Goal: Information Seeking & Learning: Compare options

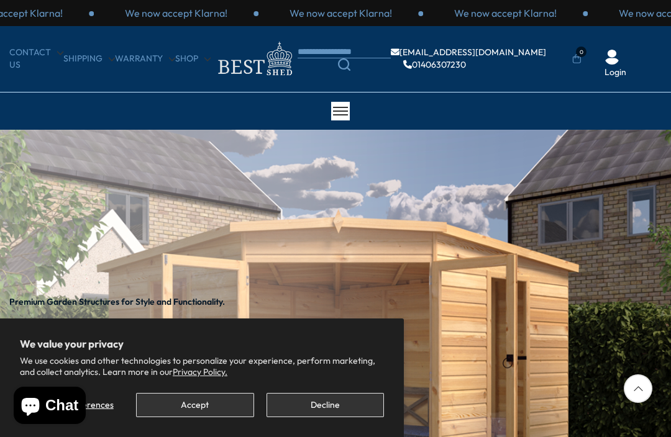
click at [210, 406] on button "Accept" at bounding box center [194, 405] width 117 height 24
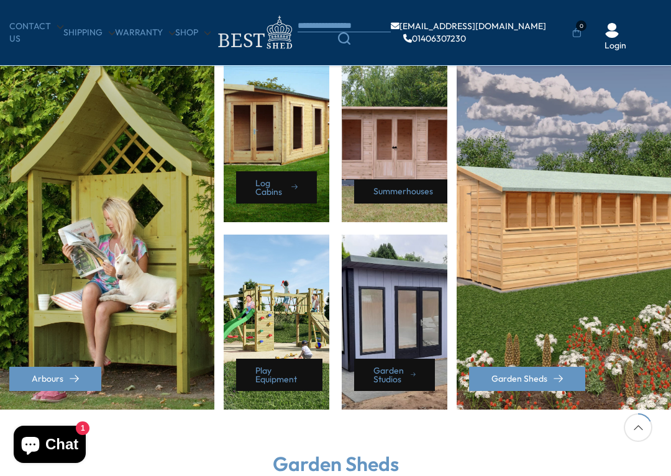
scroll to position [559, 0]
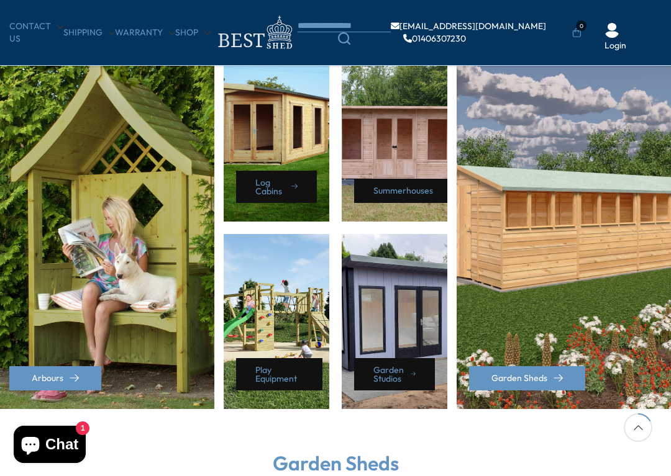
click at [387, 139] on div "Summerhouses" at bounding box center [395, 134] width 106 height 175
click at [404, 148] on div "Summerhouses" at bounding box center [395, 134] width 106 height 175
click at [409, 180] on link "Summerhouses" at bounding box center [406, 191] width 104 height 24
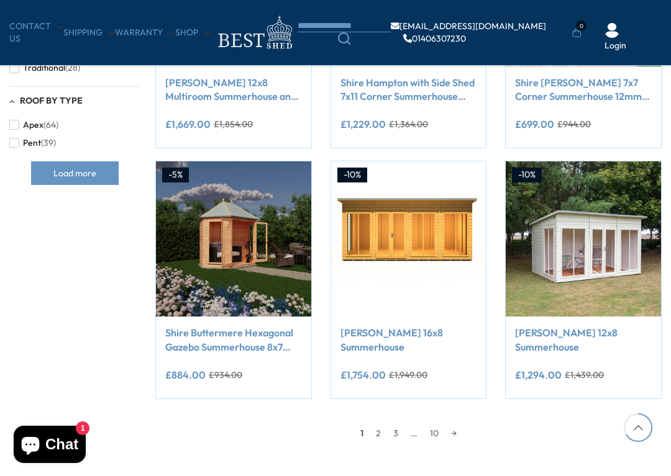
scroll to position [888, 0]
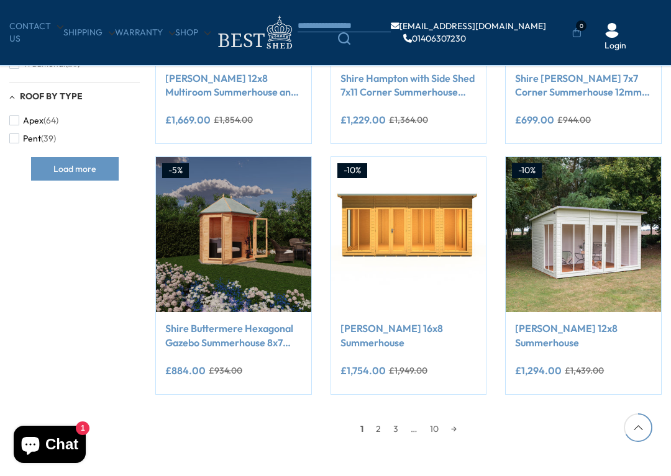
click at [374, 428] on link "2" at bounding box center [378, 429] width 17 height 19
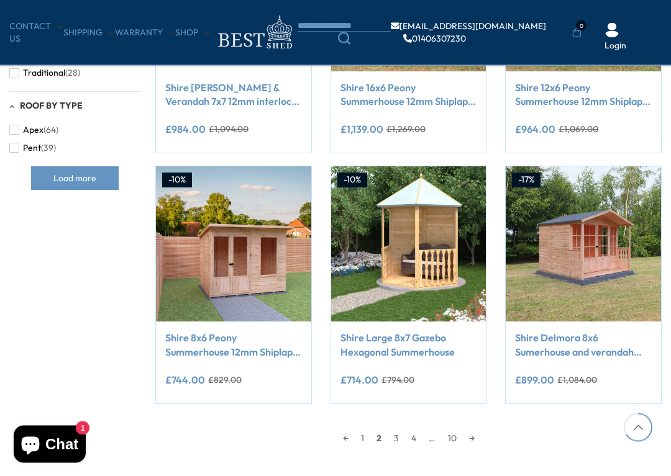
scroll to position [879, 0]
click at [584, 237] on img at bounding box center [583, 243] width 155 height 155
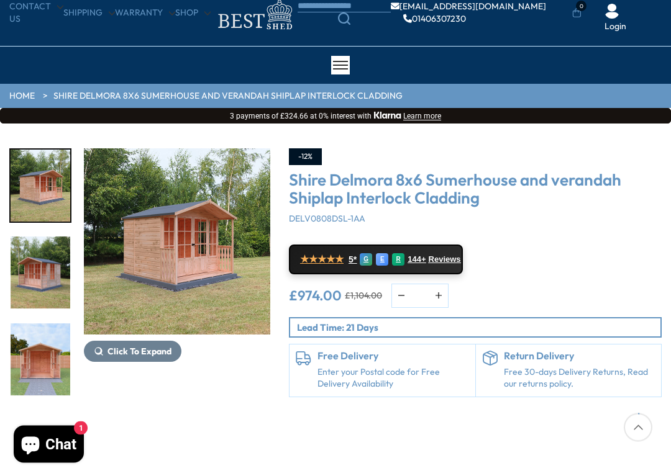
scroll to position [47, 0]
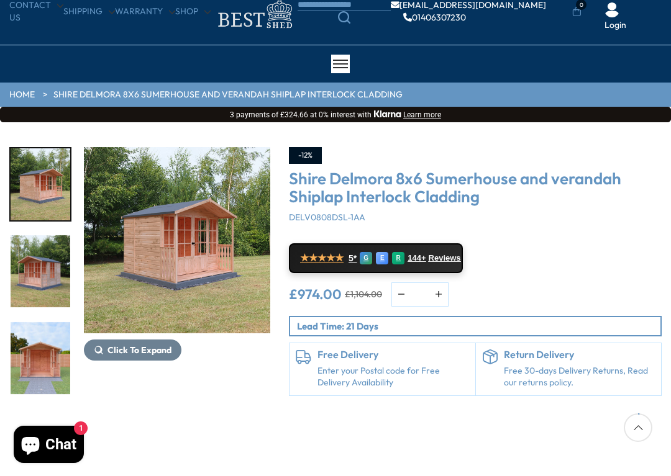
click at [38, 183] on img "1 / 9" at bounding box center [41, 184] width 60 height 72
click at [104, 332] on img "1 / 9" at bounding box center [177, 240] width 186 height 186
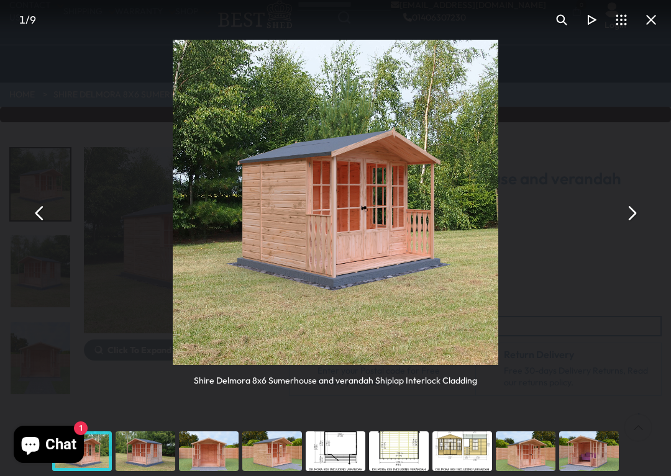
click at [633, 207] on button "You can close this modal content with the ESC key" at bounding box center [631, 214] width 30 height 30
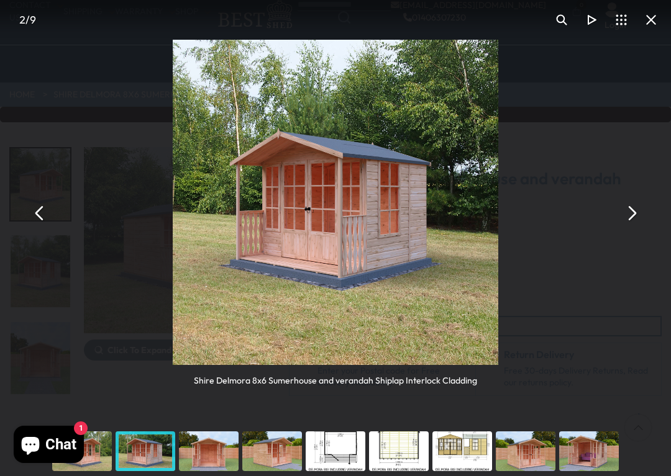
click at [642, 209] on button "You can close this modal content with the ESC key" at bounding box center [631, 214] width 30 height 30
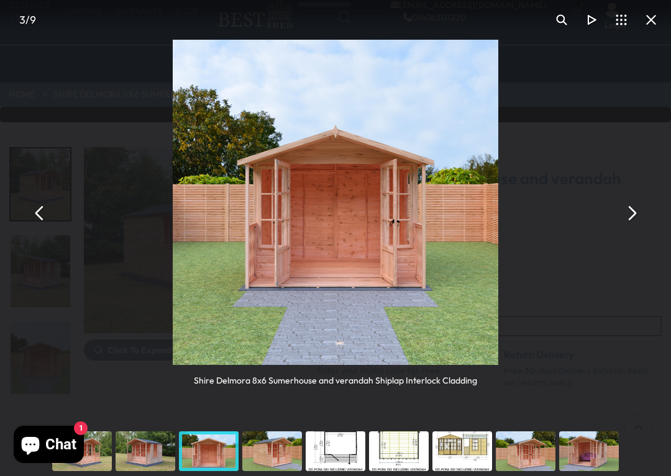
click at [641, 204] on button "You can close this modal content with the ESC key" at bounding box center [631, 214] width 30 height 30
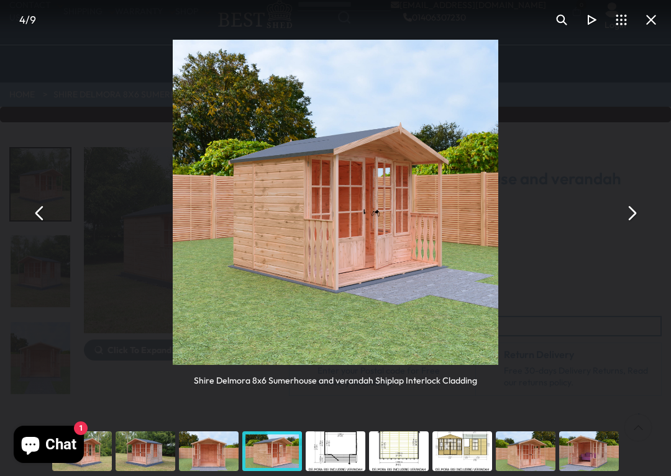
click at [643, 204] on div "Shire Delmora 8x6 Sumerhouse and verandah Shiplap Interlock Cladding" at bounding box center [335, 213] width 671 height 427
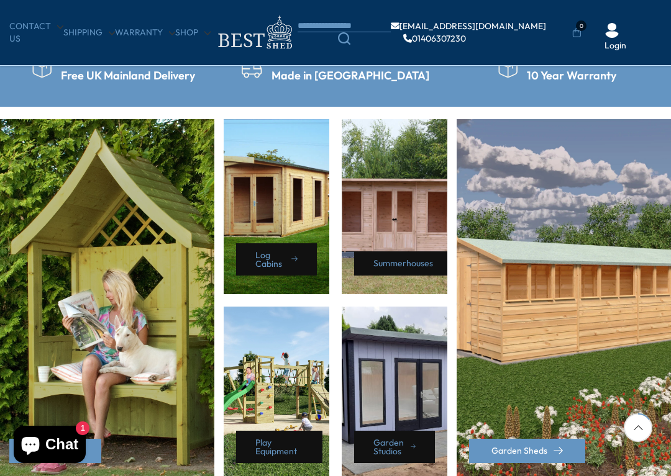
scroll to position [487, 0]
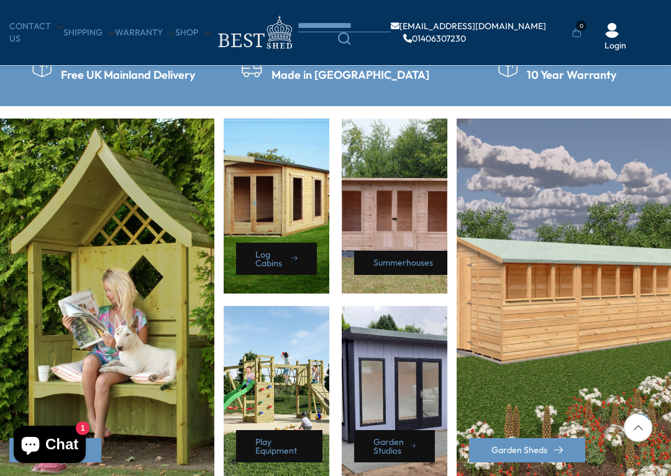
click at [286, 193] on div "Log Cabins" at bounding box center [277, 206] width 106 height 175
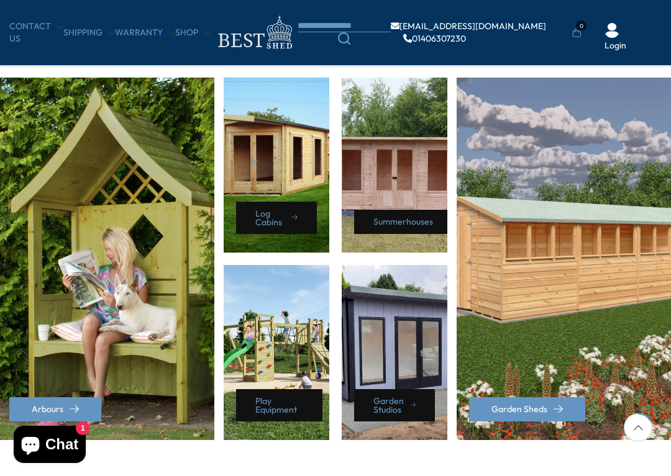
scroll to position [529, 0]
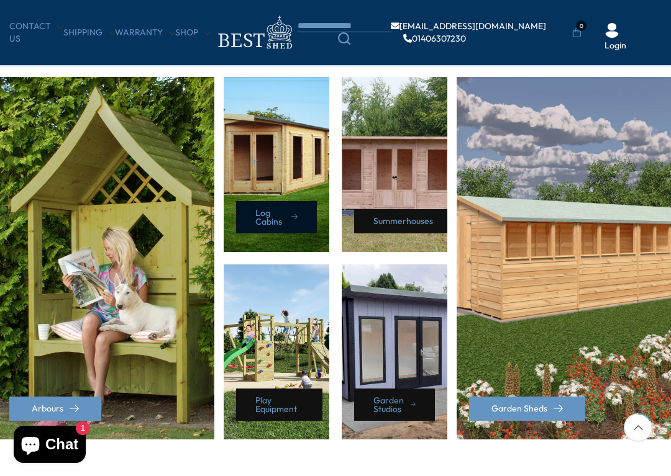
click at [272, 214] on link "Log Cabins" at bounding box center [276, 217] width 81 height 32
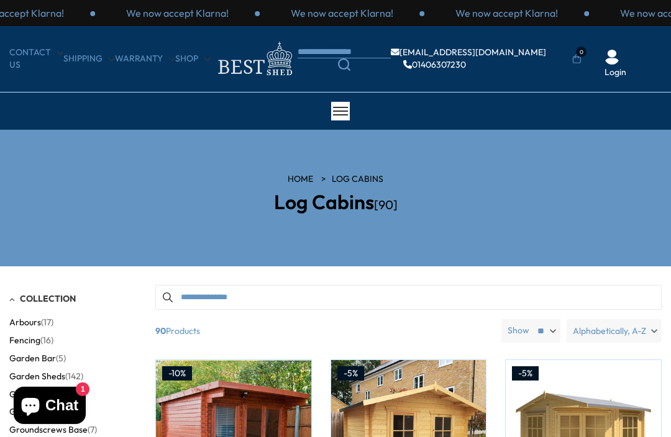
click at [297, 173] on link "HOME" at bounding box center [300, 179] width 25 height 12
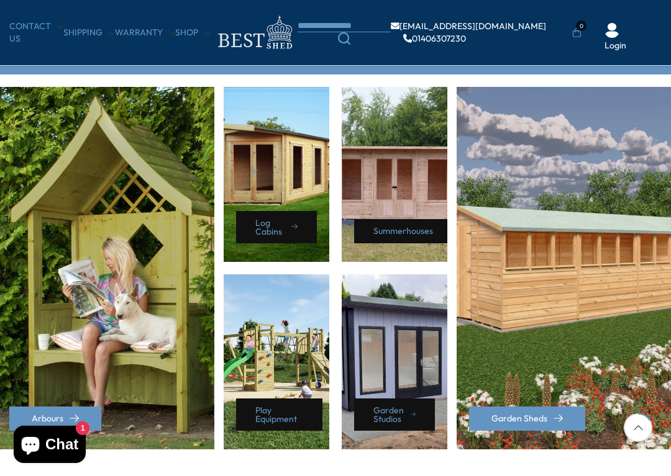
scroll to position [524, 0]
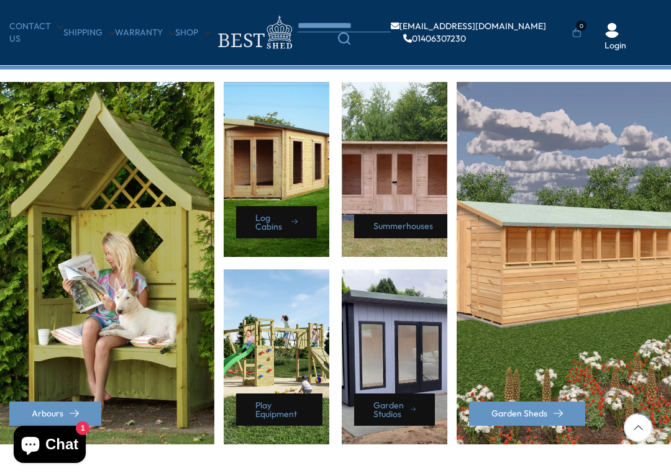
click at [400, 310] on div "Garden Studios" at bounding box center [395, 357] width 106 height 175
click at [404, 329] on div "Garden Studios" at bounding box center [395, 357] width 106 height 175
click at [393, 402] on link "Garden Studios" at bounding box center [394, 410] width 81 height 32
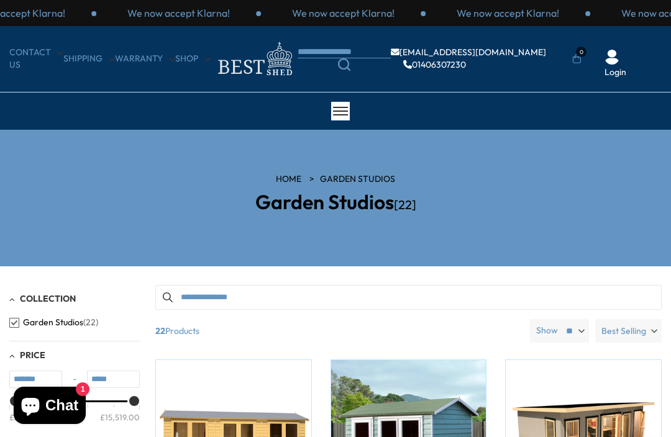
click at [286, 175] on link "HOME" at bounding box center [288, 179] width 25 height 12
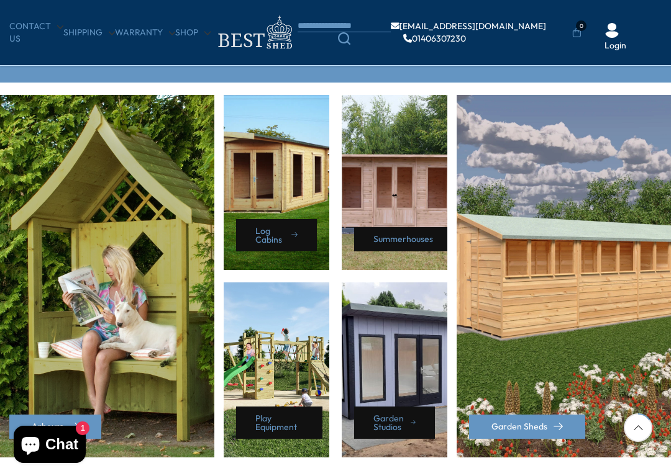
scroll to position [511, 0]
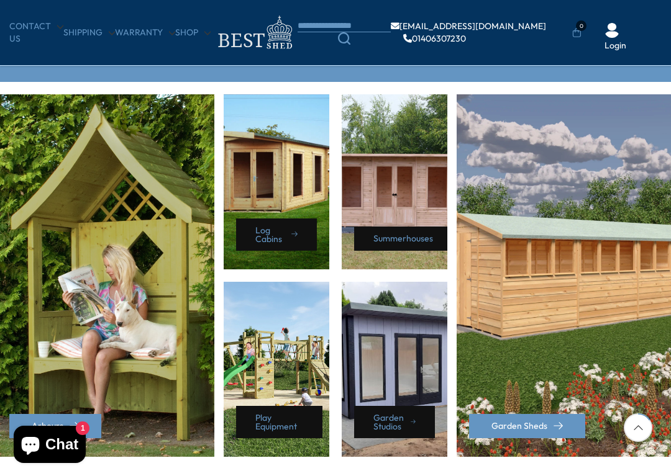
click at [402, 181] on div "Summerhouses" at bounding box center [395, 181] width 106 height 175
click at [409, 234] on link "Summerhouses" at bounding box center [406, 239] width 104 height 24
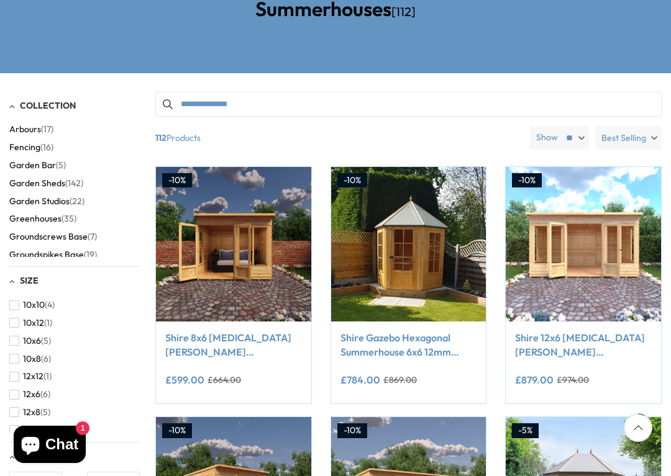
scroll to position [234, 0]
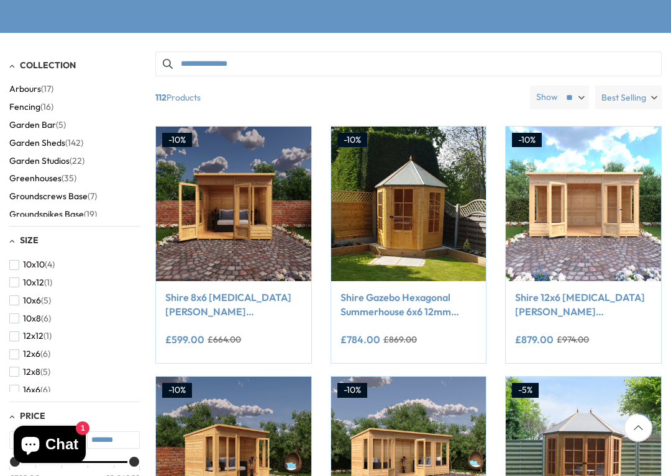
click at [243, 184] on img at bounding box center [233, 204] width 155 height 155
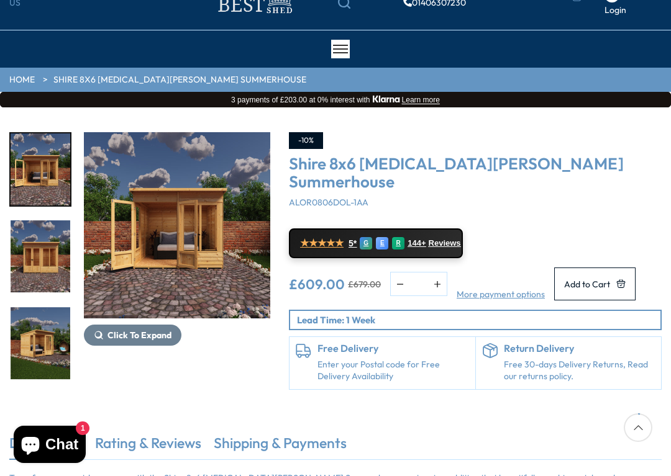
scroll to position [66, 0]
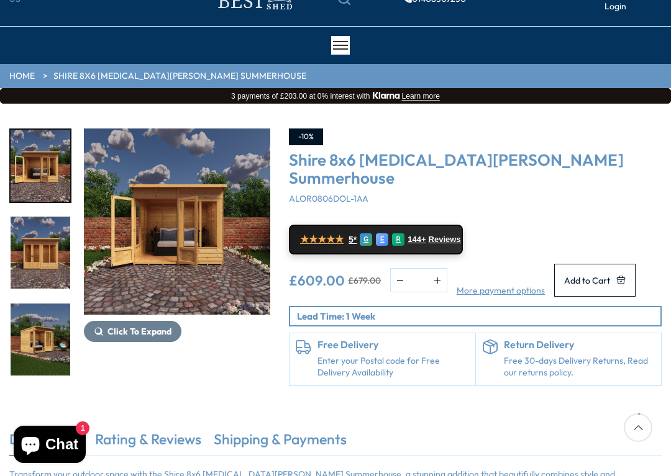
click at [173, 222] on img "1 / 9" at bounding box center [177, 222] width 186 height 186
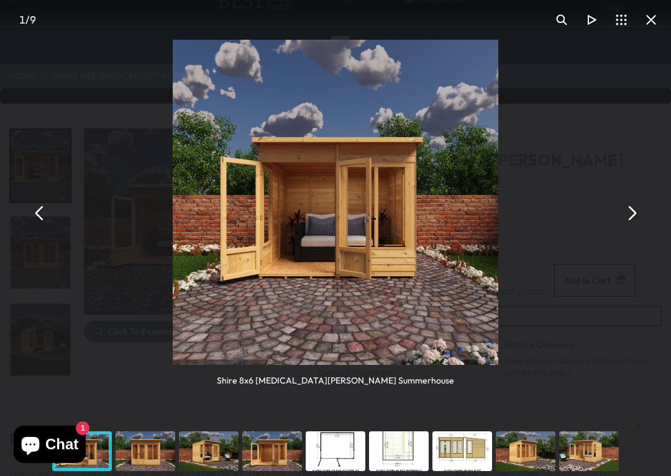
click at [639, 206] on button "You can close this modal content with the ESC key" at bounding box center [631, 214] width 30 height 30
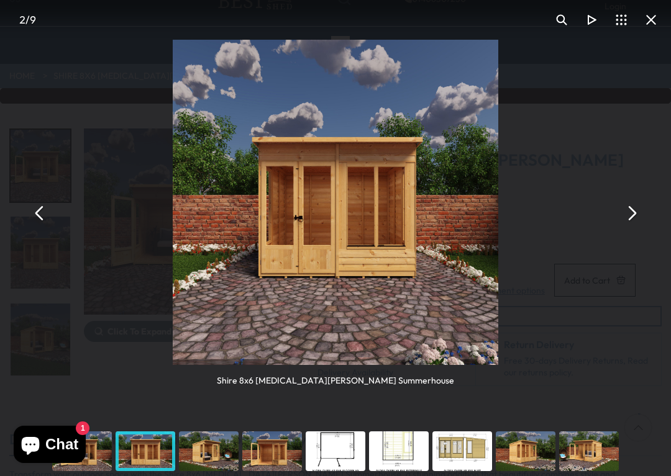
click at [636, 209] on button "You can close this modal content with the ESC key" at bounding box center [631, 214] width 30 height 30
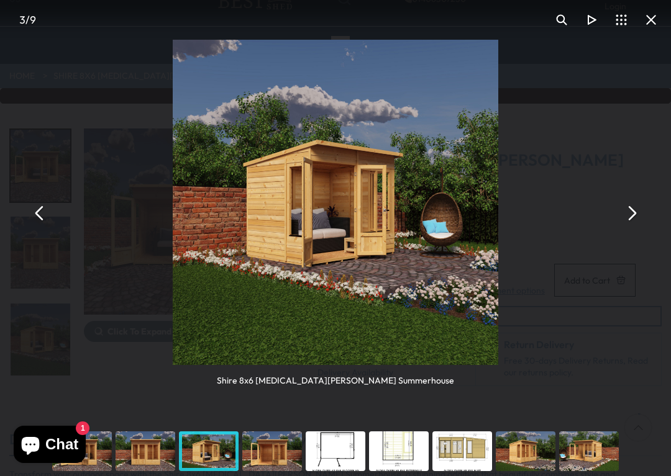
click at [648, 24] on button "You can close this modal content with the ESC key" at bounding box center [651, 20] width 30 height 30
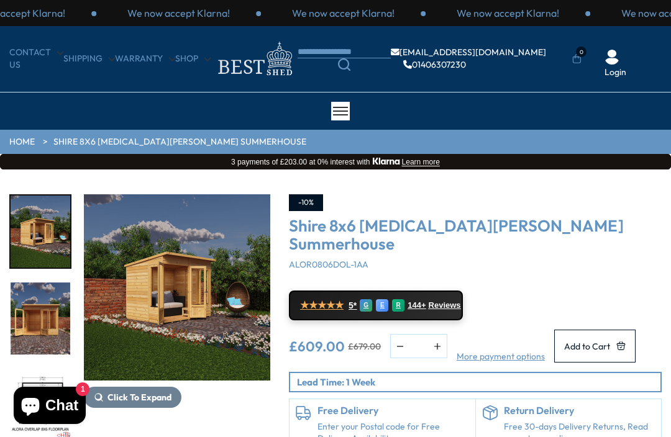
click at [25, 137] on link "HOME" at bounding box center [21, 142] width 25 height 12
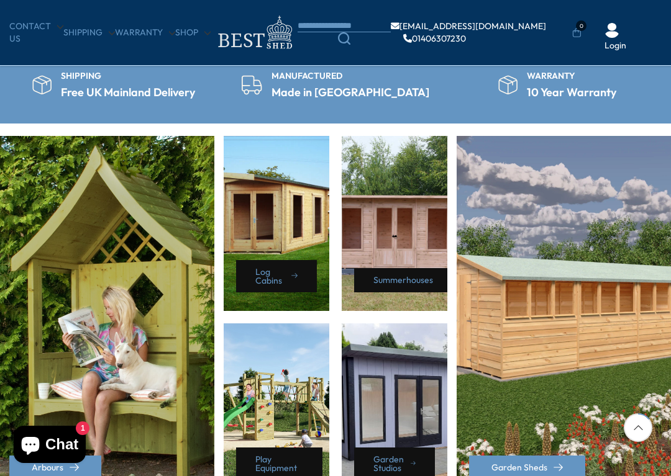
scroll to position [467, 0]
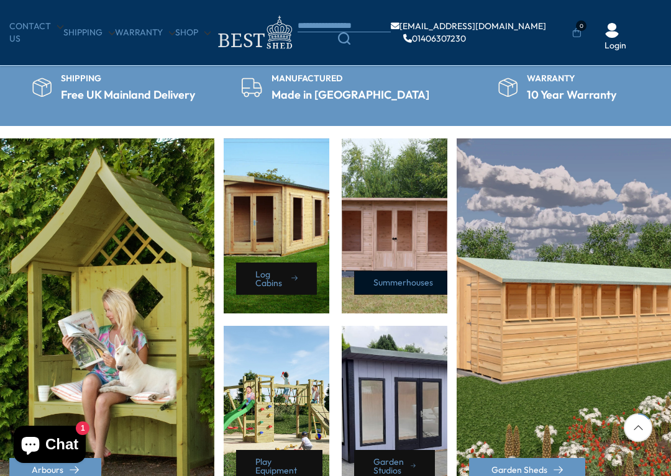
click at [406, 276] on link "Summerhouses" at bounding box center [406, 283] width 104 height 24
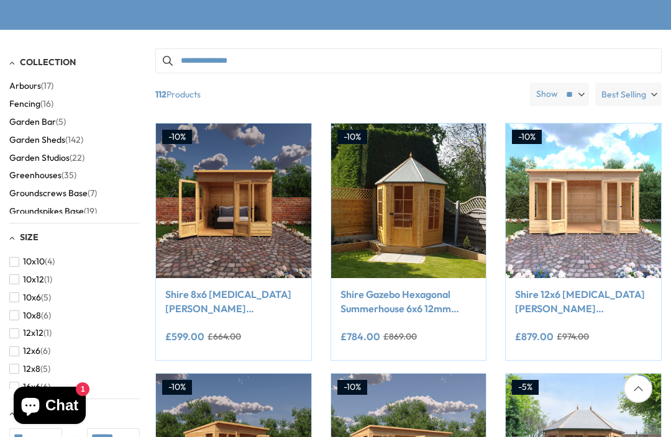
scroll to position [236, 0]
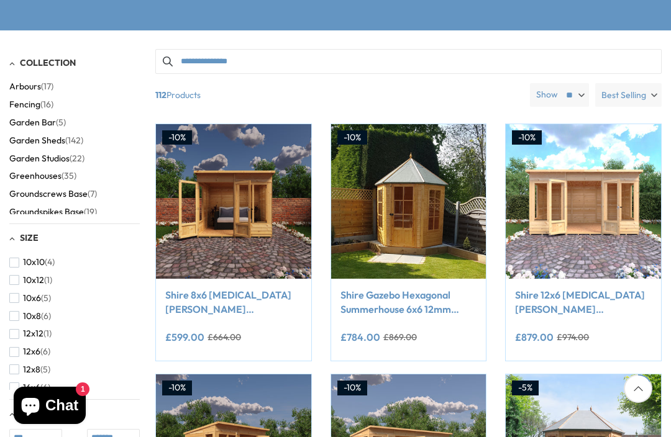
click at [588, 196] on img at bounding box center [583, 201] width 155 height 155
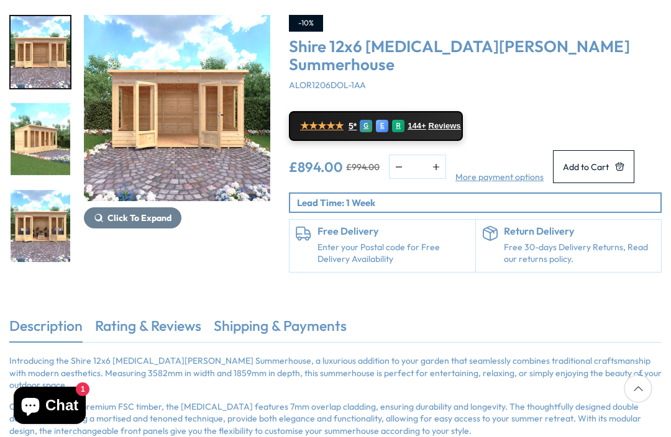
scroll to position [177, 0]
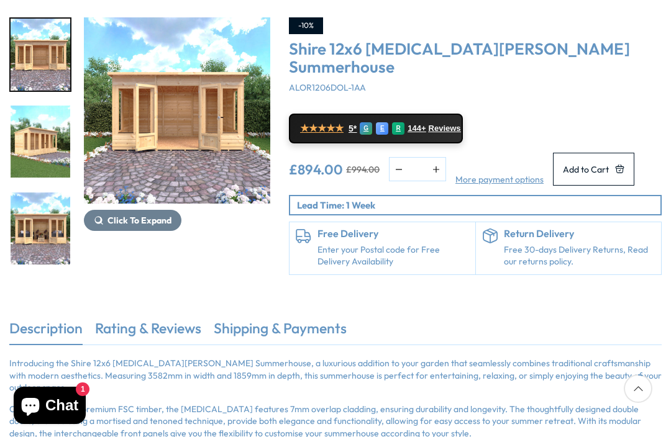
click at [170, 93] on img "1 / 9" at bounding box center [177, 110] width 186 height 186
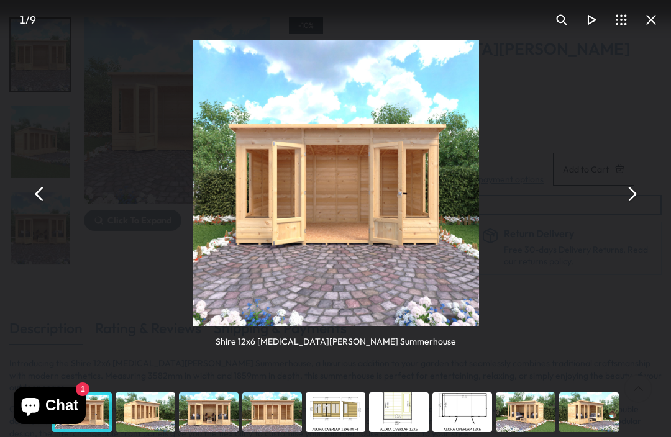
click at [645, 184] on div "Shire 12x6 [MEDICAL_DATA][PERSON_NAME] Summerhouse" at bounding box center [335, 194] width 671 height 388
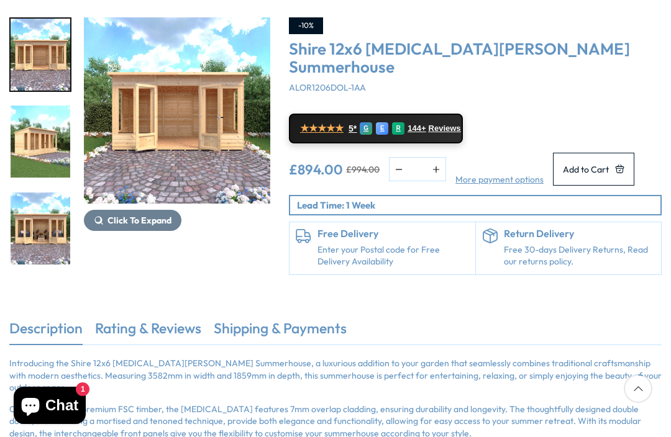
click at [142, 91] on img "1 / 9" at bounding box center [177, 110] width 186 height 186
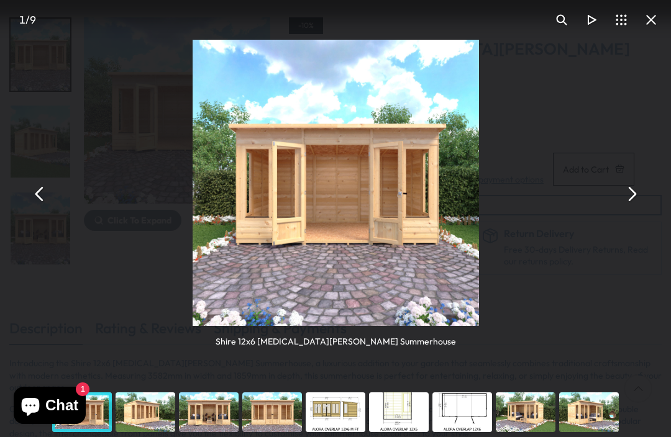
click at [627, 190] on button "You can close this modal content with the ESC key" at bounding box center [631, 194] width 30 height 30
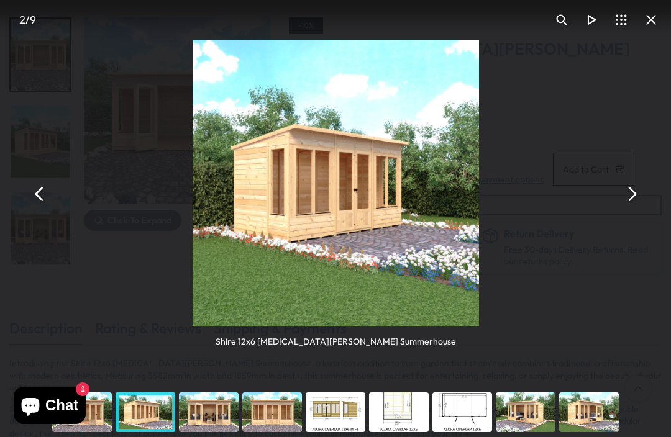
click at [626, 184] on button "You can close this modal content with the ESC key" at bounding box center [631, 194] width 30 height 30
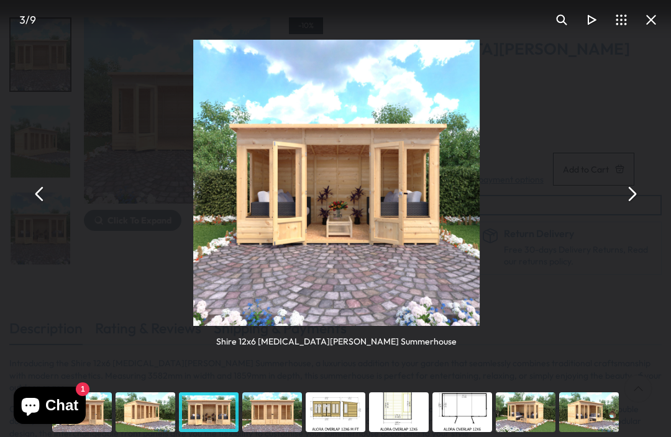
click at [624, 188] on button "You can close this modal content with the ESC key" at bounding box center [631, 194] width 30 height 30
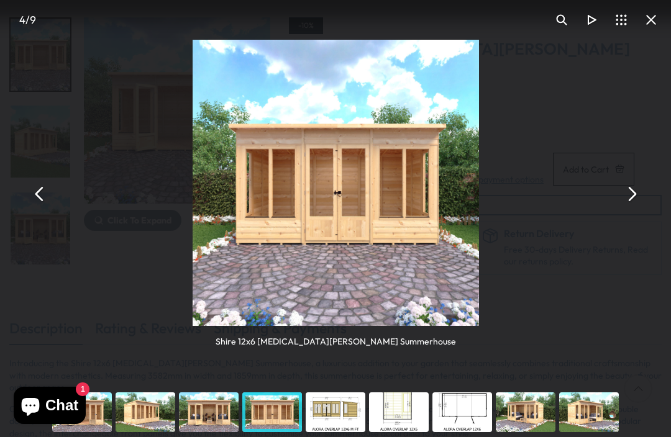
click at [637, 181] on button "You can close this modal content with the ESC key" at bounding box center [631, 194] width 30 height 30
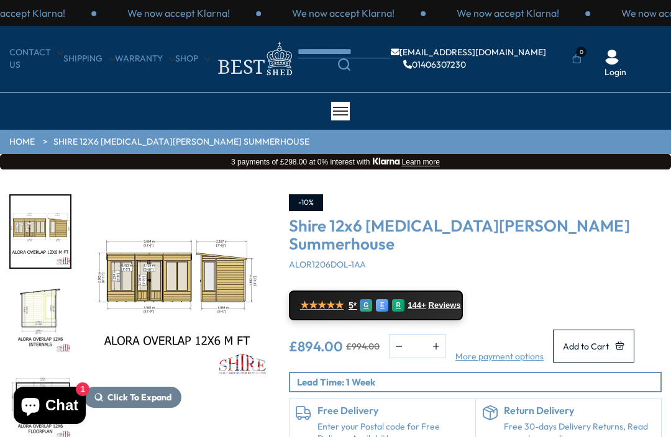
click at [489, 194] on div "-10%" at bounding box center [475, 202] width 373 height 17
click at [22, 137] on link "HOME" at bounding box center [21, 142] width 25 height 12
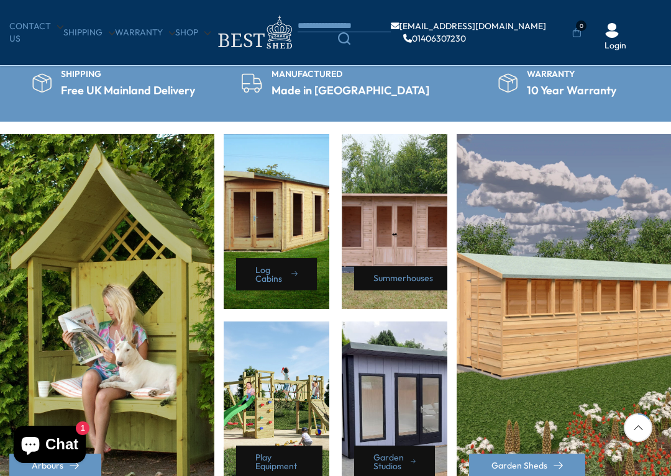
scroll to position [478, 0]
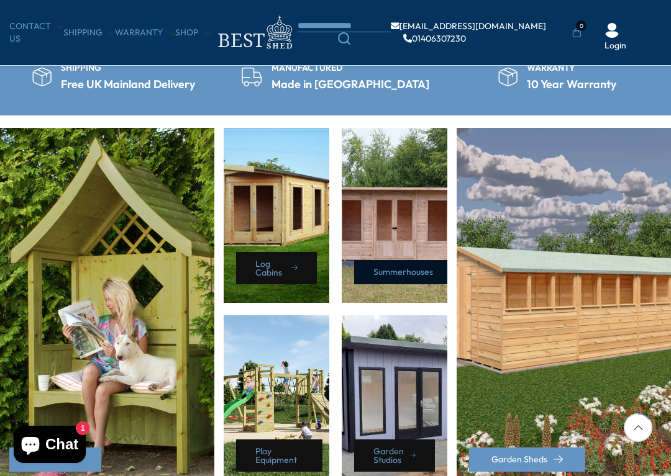
click at [404, 262] on link "Summerhouses" at bounding box center [406, 272] width 104 height 24
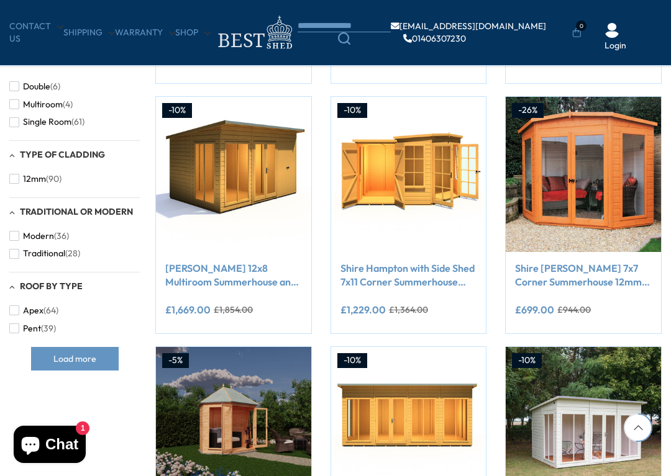
scroll to position [699, 0]
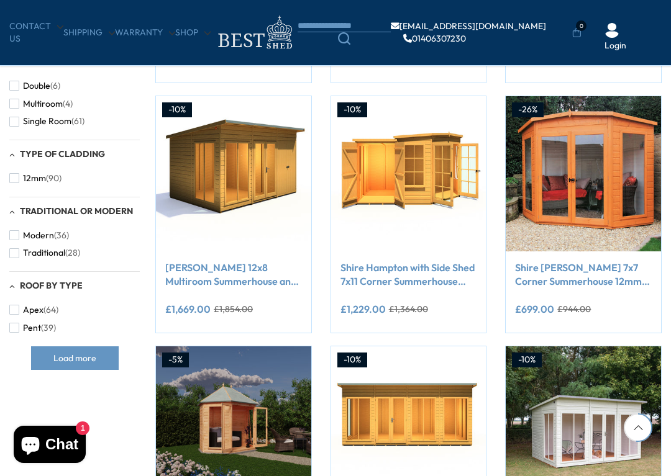
click at [586, 170] on img at bounding box center [583, 173] width 155 height 155
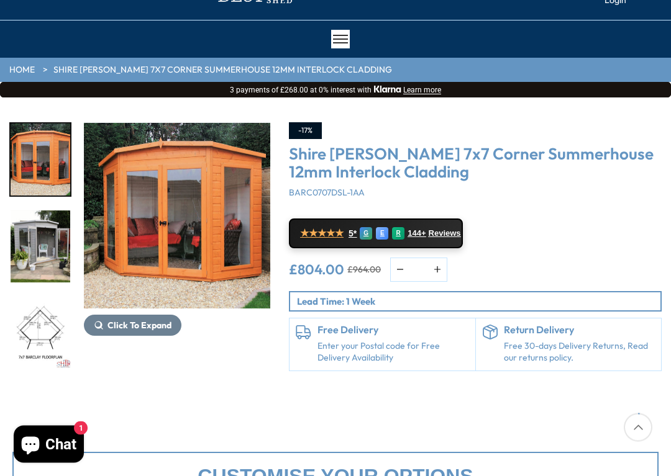
scroll to position [72, 0]
click at [175, 196] on img "1 / 9" at bounding box center [177, 215] width 186 height 186
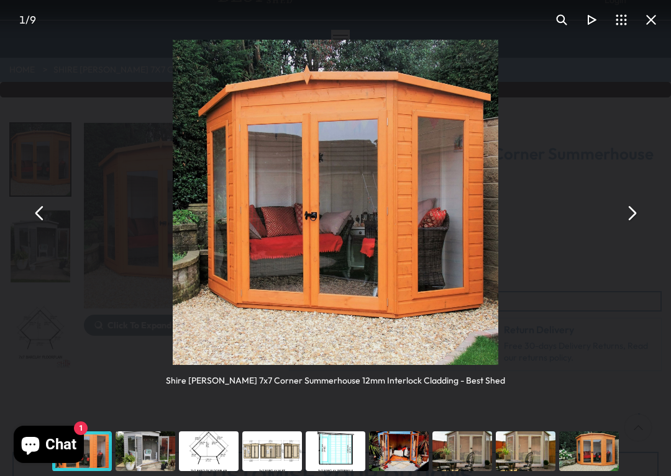
click at [638, 206] on button "You can close this modal content with the ESC key" at bounding box center [631, 214] width 30 height 30
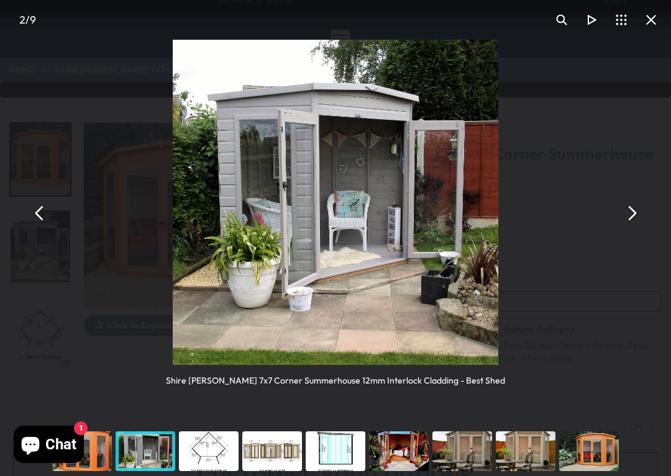
click at [632, 201] on button "You can close this modal content with the ESC key" at bounding box center [631, 214] width 30 height 30
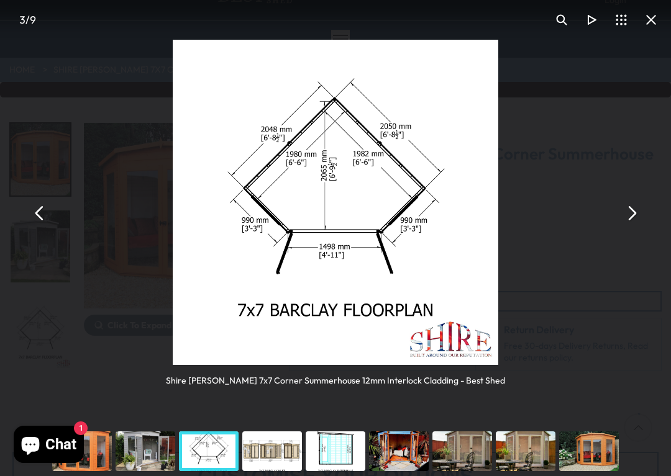
click at [634, 206] on button "You can close this modal content with the ESC key" at bounding box center [631, 214] width 30 height 30
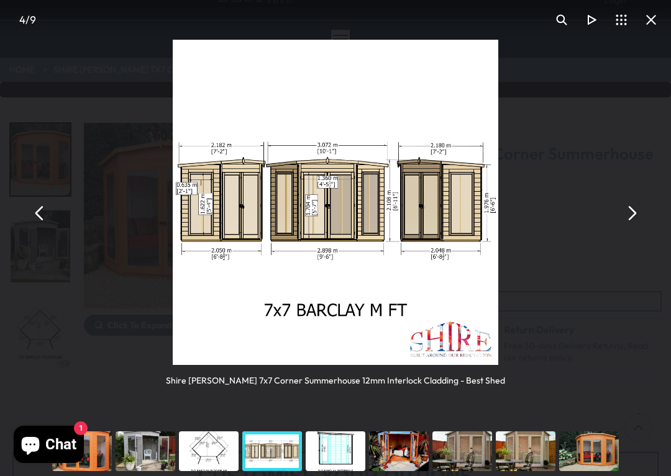
click at [633, 212] on button "You can close this modal content with the ESC key" at bounding box center [631, 214] width 30 height 30
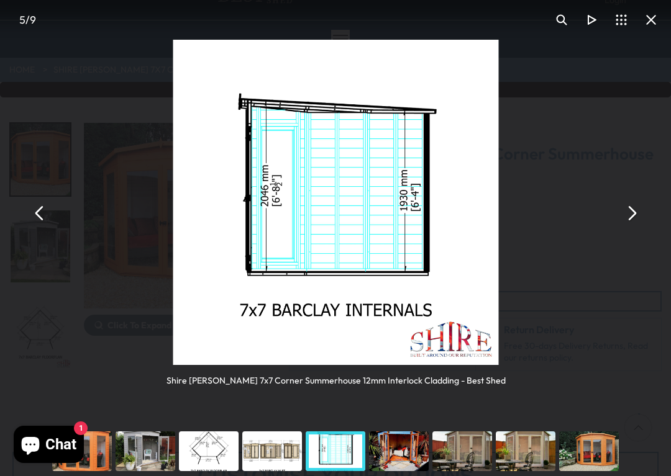
click at [635, 210] on button "You can close this modal content with the ESC key" at bounding box center [631, 214] width 30 height 30
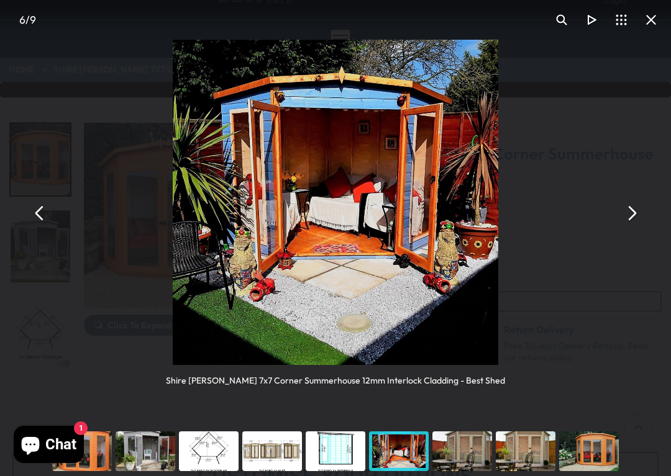
click at [638, 195] on div "Shire [PERSON_NAME] 7x7 Corner Summerhouse 12mm Interlock Cladding - Best Shed" at bounding box center [335, 213] width 671 height 427
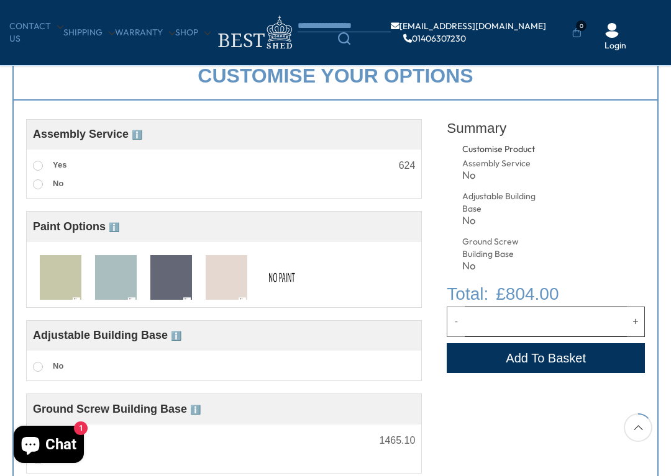
scroll to position [407, 0]
click at [37, 157] on label "Yes" at bounding box center [50, 165] width 34 height 16
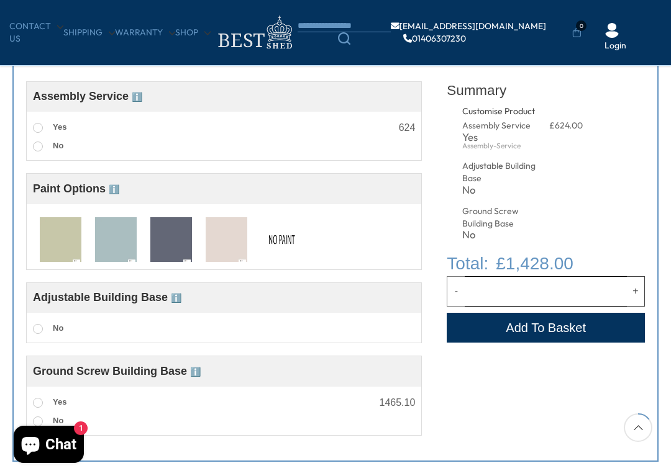
scroll to position [445, 0]
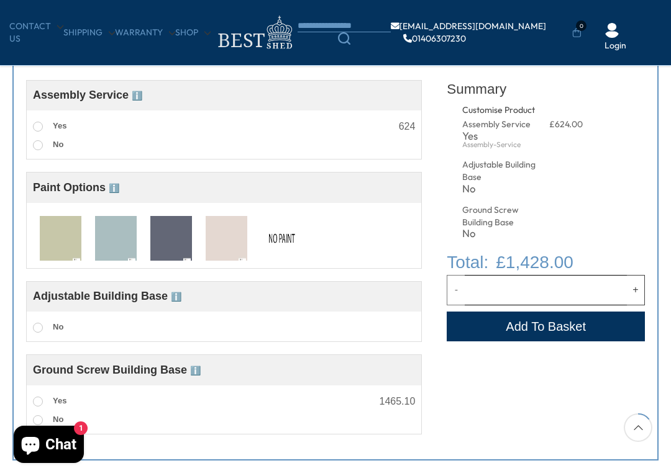
click at [50, 234] on img at bounding box center [61, 239] width 42 height 46
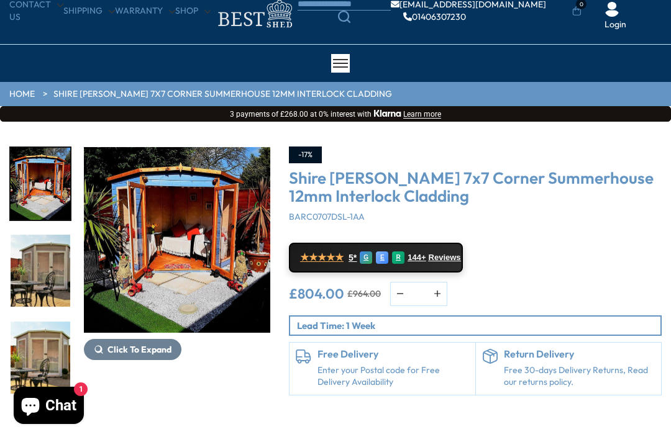
scroll to position [0, 0]
